Goal: Task Accomplishment & Management: Manage account settings

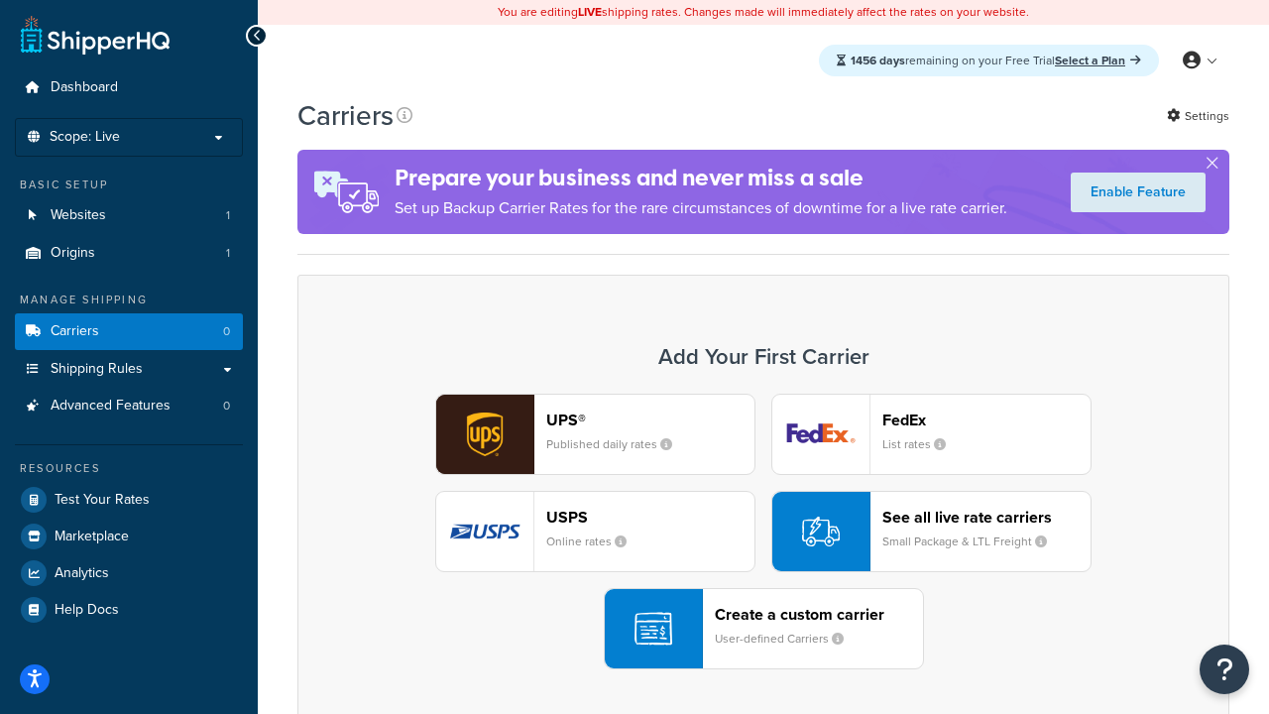
click at [764, 532] on div "UPS® Published daily rates FedEx List rates USPS Online rates See all live rate…" at bounding box center [763, 532] width 891 height 276
click at [987, 419] on header "FedEx" at bounding box center [987, 420] width 208 height 19
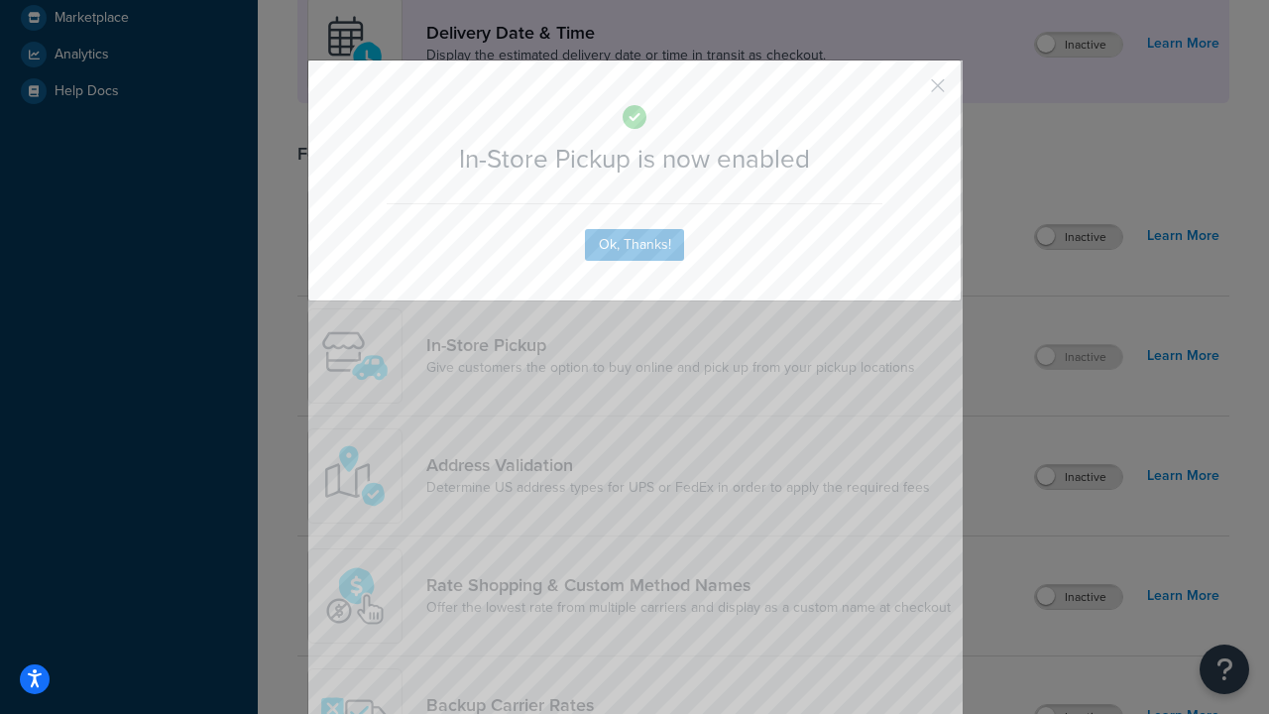
scroll to position [556, 0]
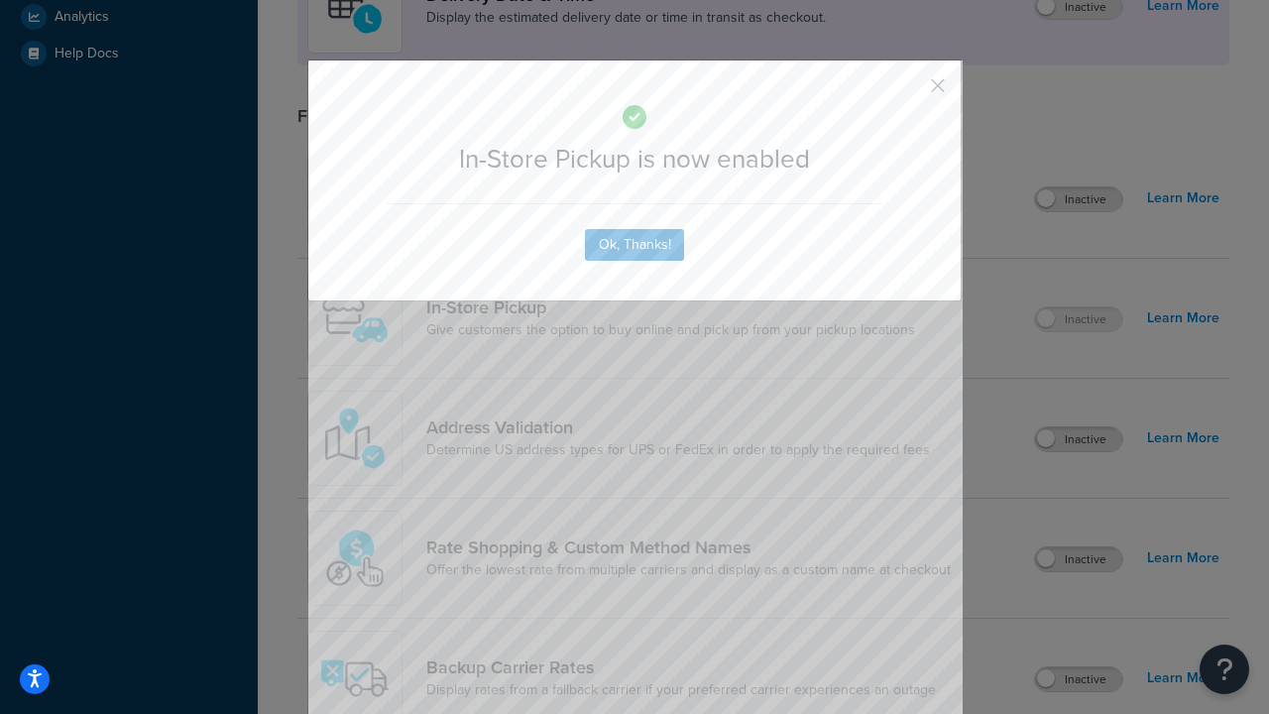
click at [908, 92] on button "button" at bounding box center [908, 92] width 5 height 5
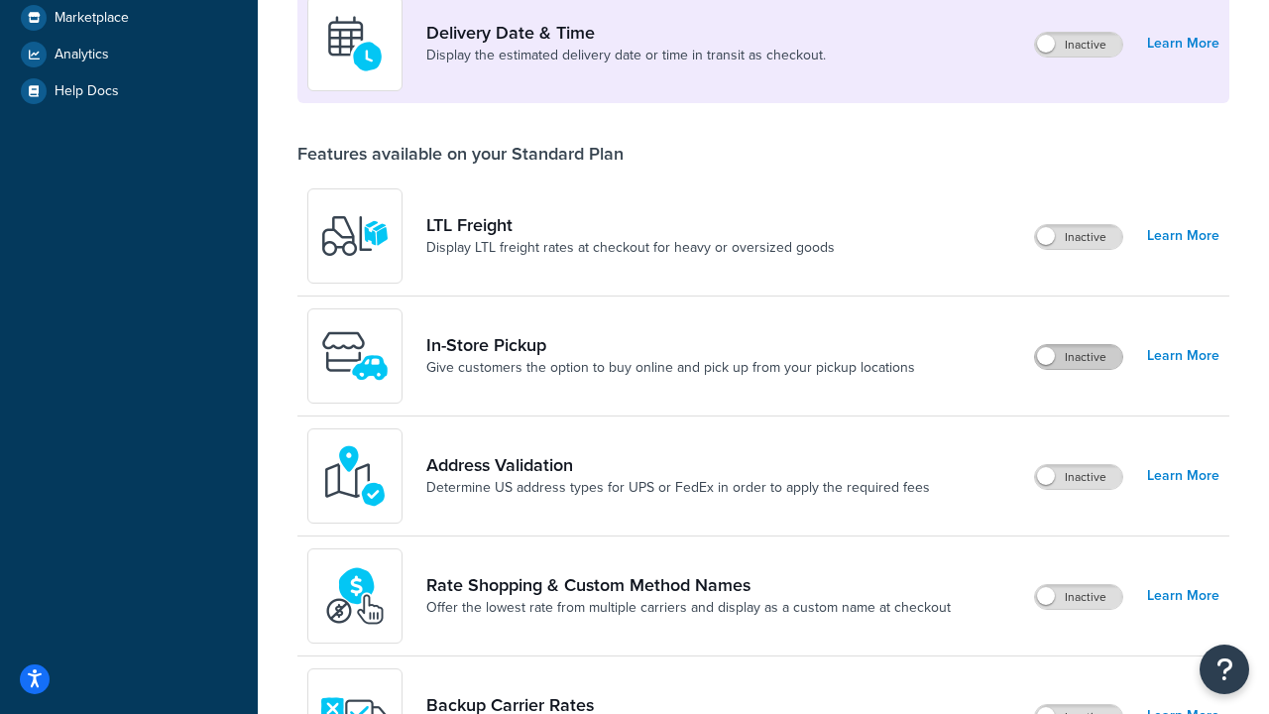
scroll to position [481, 0]
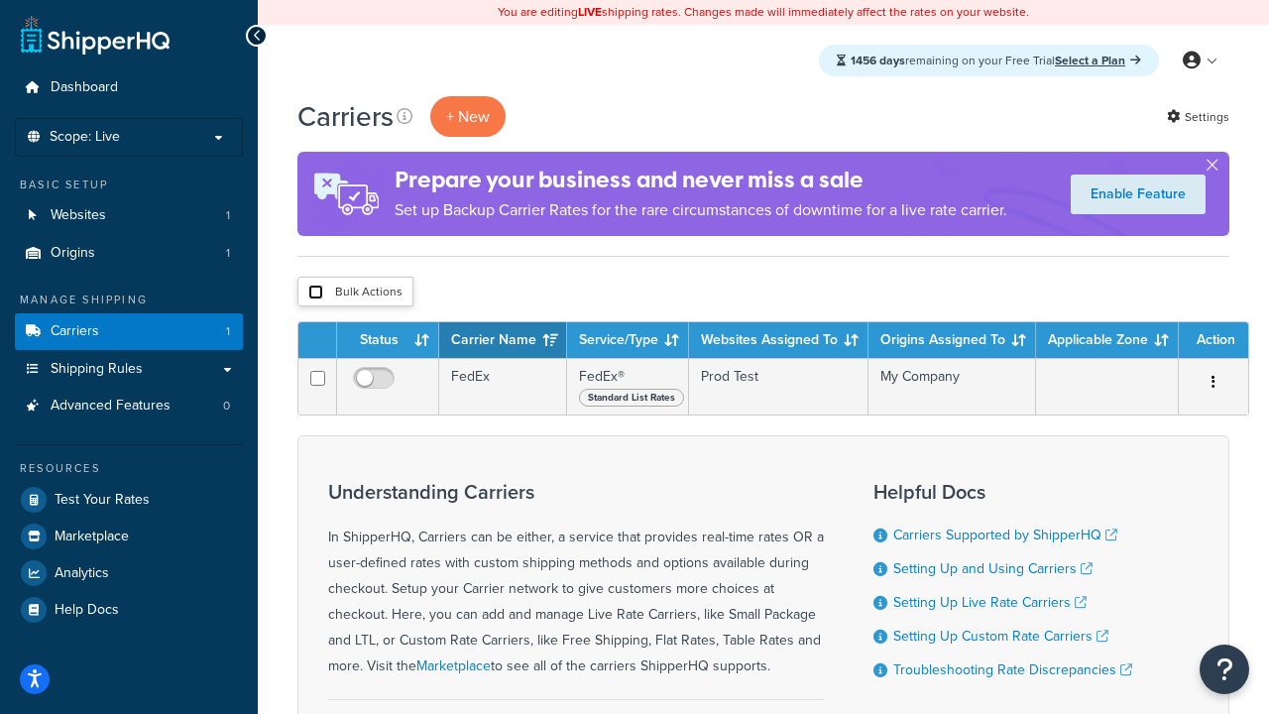
click at [315, 293] on input "checkbox" at bounding box center [315, 292] width 15 height 15
checkbox input "true"
click at [0, 0] on button "Delete" at bounding box center [0, 0] width 0 height 0
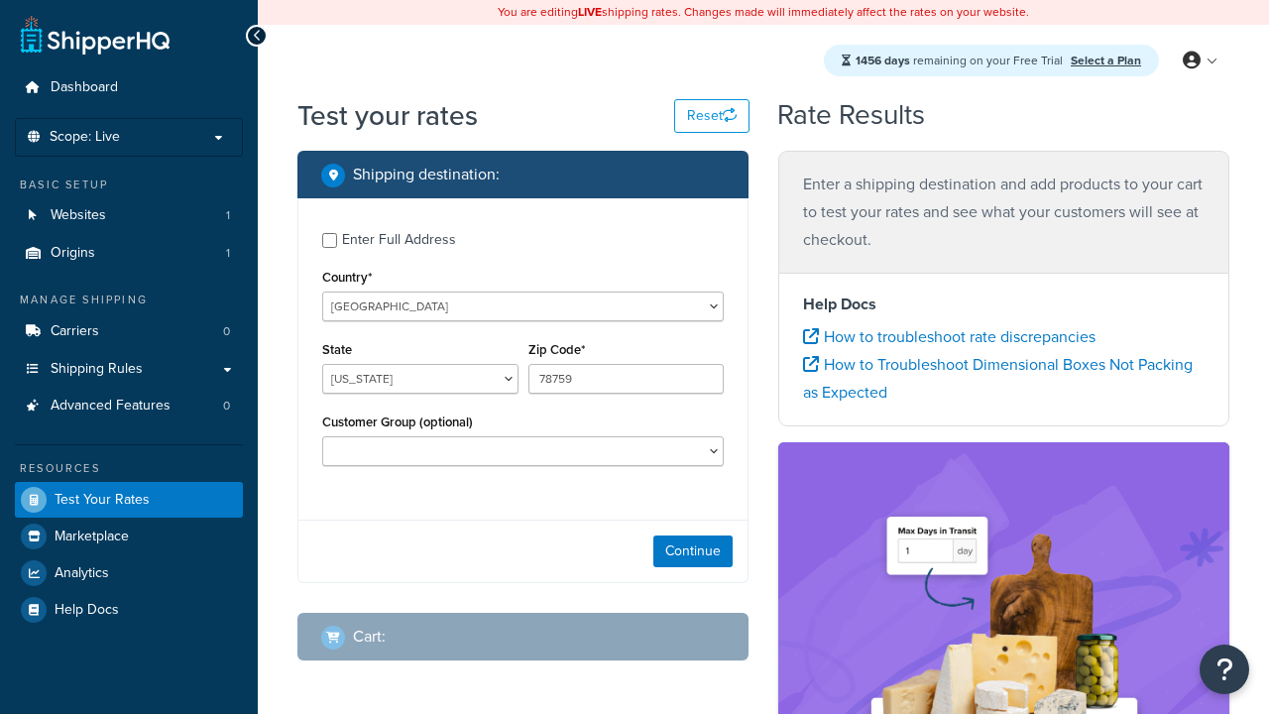
select select "TX"
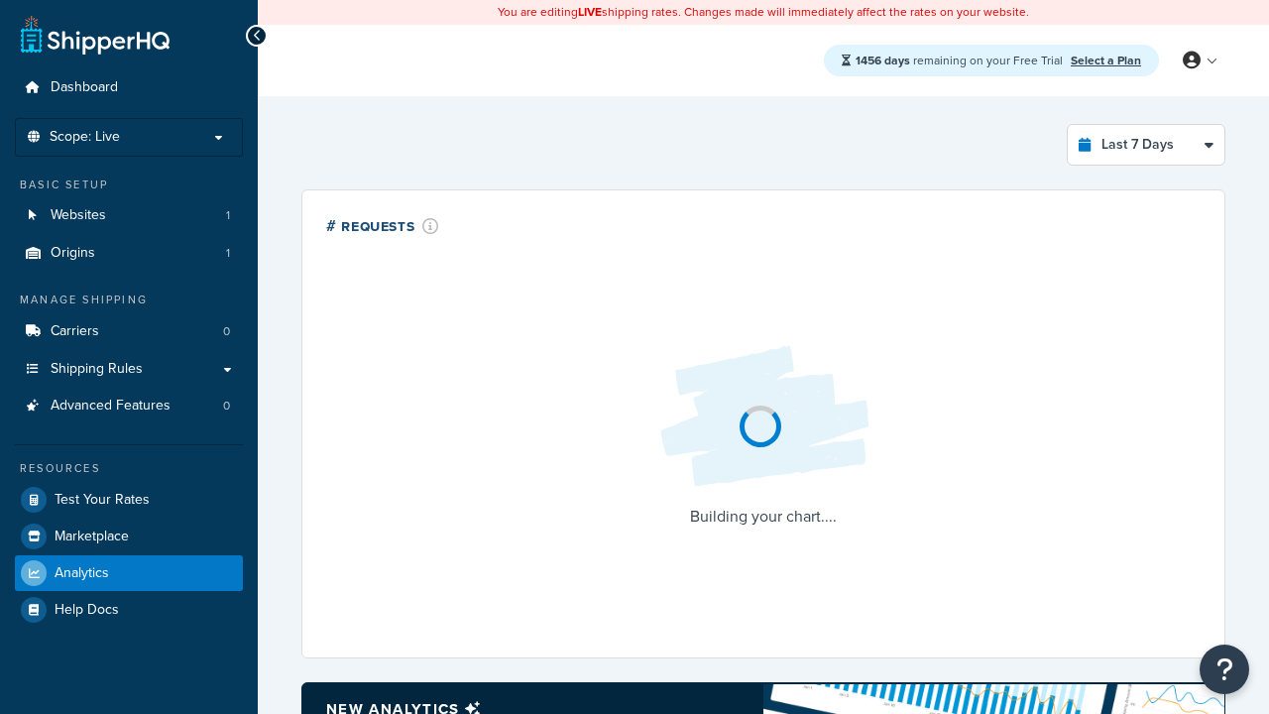
select select "last_7_days"
click at [257, 36] on icon at bounding box center [257, 36] width 9 height 14
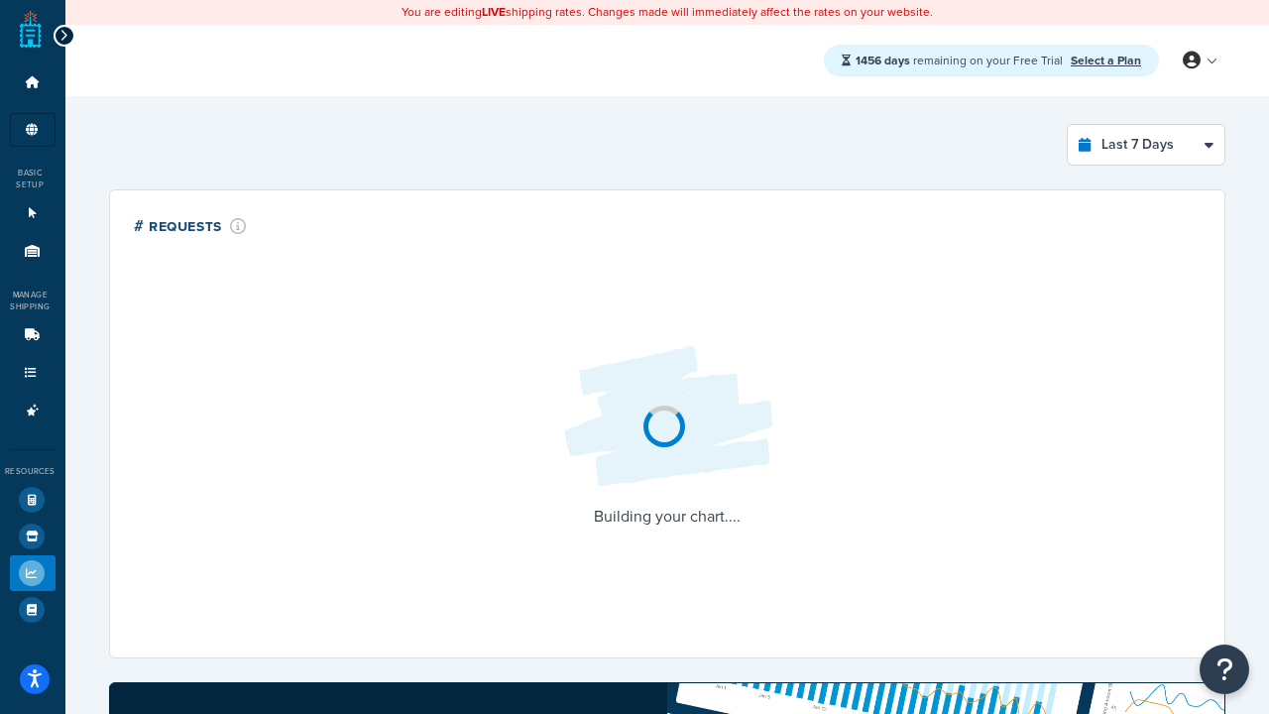
click at [63, 36] on icon at bounding box center [63, 36] width 9 height 14
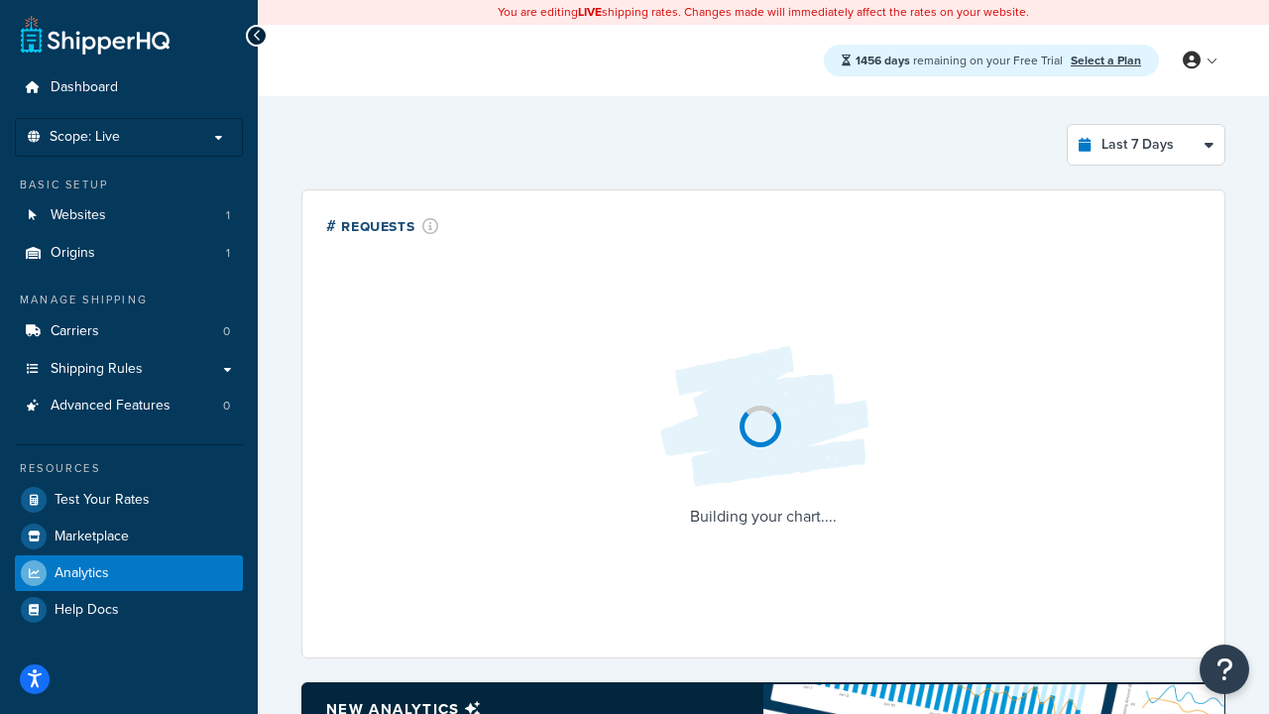
click at [1106, 52] on link "Select a Plan" at bounding box center [1106, 61] width 70 height 18
